Goal: Task Accomplishment & Management: Complete application form

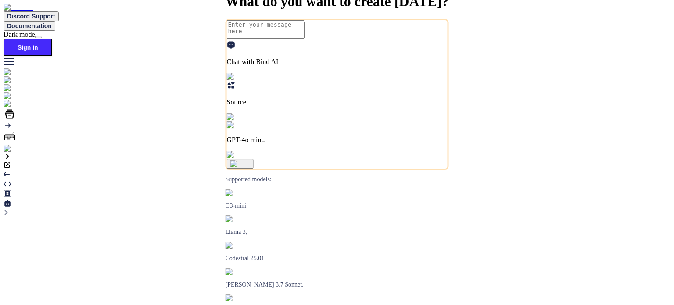
click at [12, 153] on img at bounding box center [16, 149] width 24 height 8
click at [14, 153] on img at bounding box center [16, 149] width 24 height 8
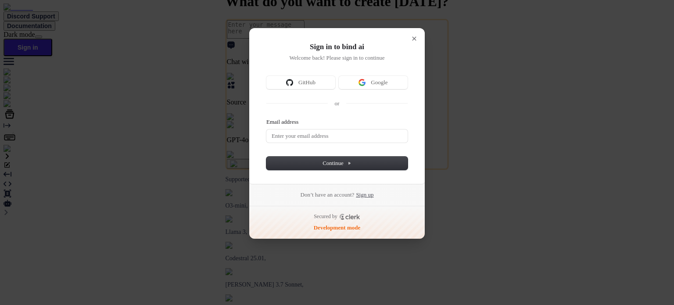
click at [366, 195] on link "Sign up" at bounding box center [365, 195] width 18 height 8
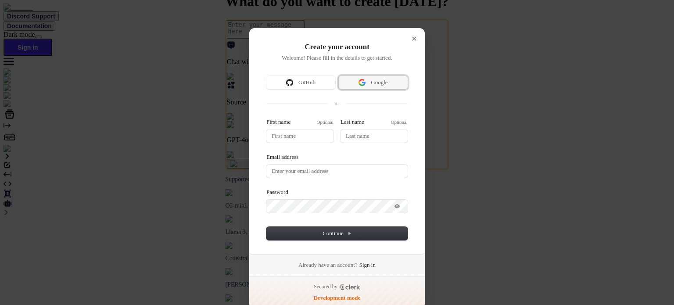
click at [376, 82] on span "Google" at bounding box center [379, 82] width 17 height 8
